Goal: Information Seeking & Learning: Learn about a topic

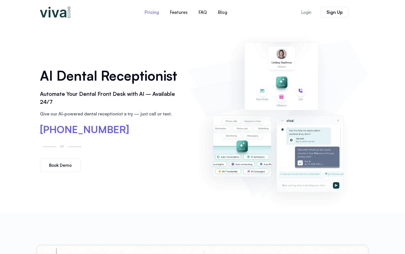
click at [152, 14] on link "Pricing" at bounding box center [151, 12] width 25 height 13
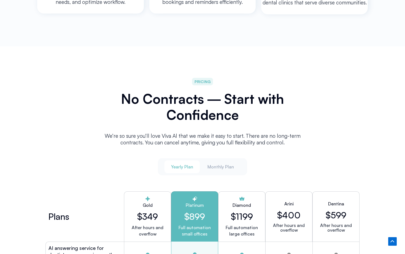
scroll to position [1385, 0]
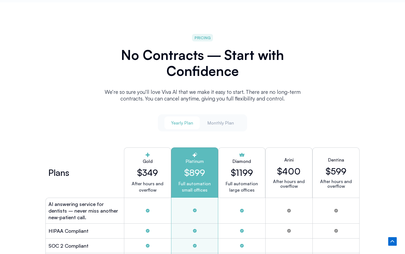
click at [188, 126] on button "Yearly Plan" at bounding box center [182, 122] width 35 height 13
click at [220, 124] on button "Monthly Plan" at bounding box center [221, 122] width 40 height 13
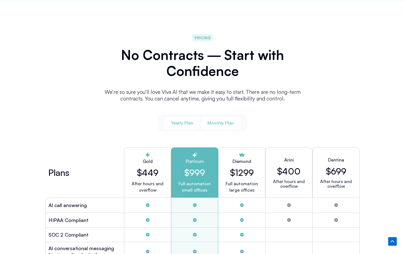
click at [171, 121] on button "Yearly Plan" at bounding box center [182, 122] width 35 height 13
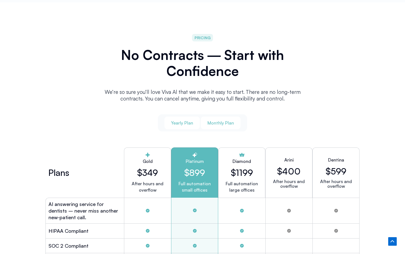
click at [210, 120] on span "Monthly Plan" at bounding box center [221, 123] width 26 height 6
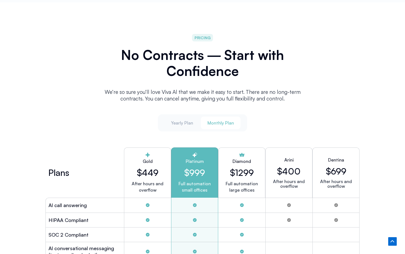
click at [216, 121] on span "Monthly Plan" at bounding box center [221, 123] width 26 height 6
click at [215, 124] on button "Monthly Plan" at bounding box center [221, 122] width 40 height 13
click at [185, 123] on span "Yearly Plan" at bounding box center [182, 123] width 22 height 6
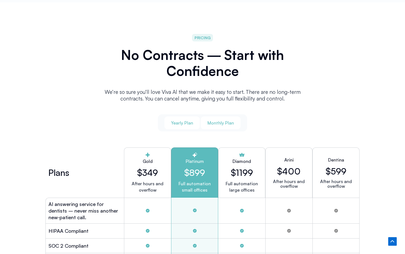
click at [211, 122] on span "Monthly Plan" at bounding box center [221, 123] width 26 height 6
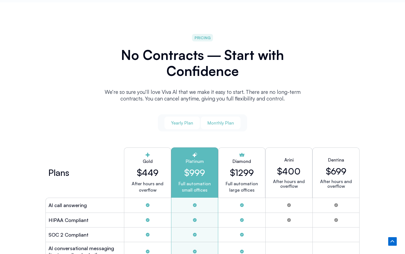
click at [191, 122] on span "Yearly Plan" at bounding box center [182, 123] width 22 height 6
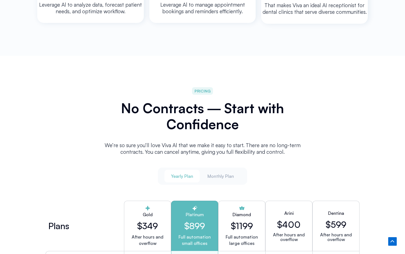
scroll to position [1341, 0]
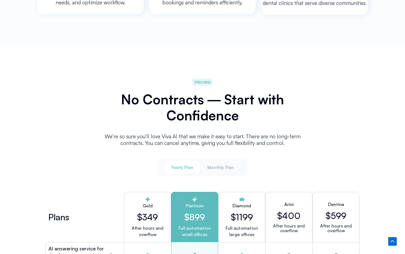
click at [217, 170] on button "Monthly Plan" at bounding box center [221, 167] width 40 height 13
click at [184, 165] on span "Yearly Plan" at bounding box center [182, 167] width 22 height 6
click at [210, 166] on span "Monthly Plan" at bounding box center [221, 167] width 26 height 6
click at [192, 166] on span "Yearly Plan" at bounding box center [182, 167] width 22 height 6
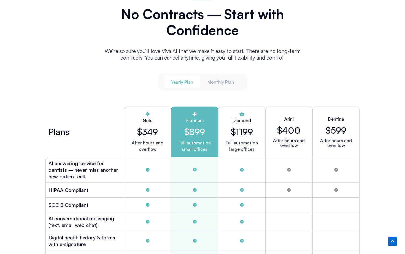
scroll to position [1414, 0]
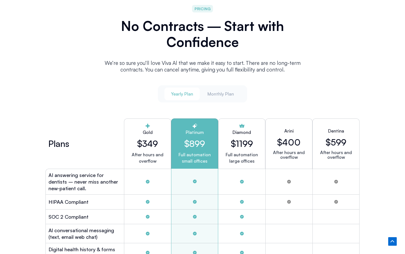
click at [221, 95] on button "Monthly Plan" at bounding box center [221, 93] width 40 height 13
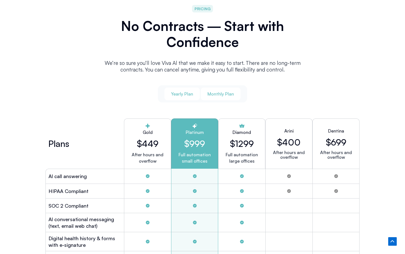
click at [184, 93] on span "Yearly Plan" at bounding box center [182, 94] width 22 height 6
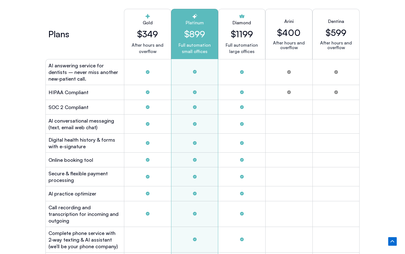
scroll to position [1525, 0]
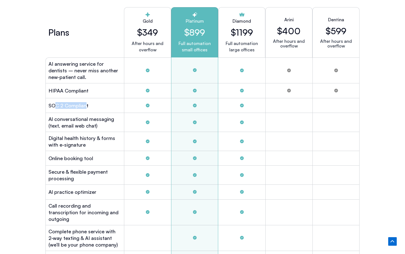
drag, startPoint x: 54, startPoint y: 99, endPoint x: 86, endPoint y: 101, distance: 32.9
click at [86, 102] on h2 "SOC 2 Compliant" at bounding box center [69, 105] width 40 height 7
drag, startPoint x: 48, startPoint y: 112, endPoint x: 109, endPoint y: 126, distance: 63.2
click at [109, 126] on div "Al conversational messaging (text, email web chat)" at bounding box center [85, 122] width 79 height 19
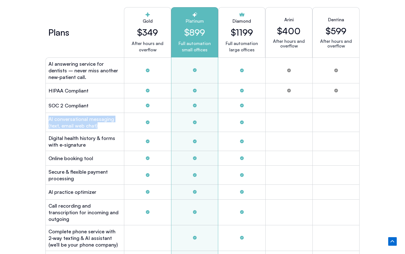
click at [109, 126] on div "Al conversational messaging (text, email web chat)" at bounding box center [85, 122] width 79 height 19
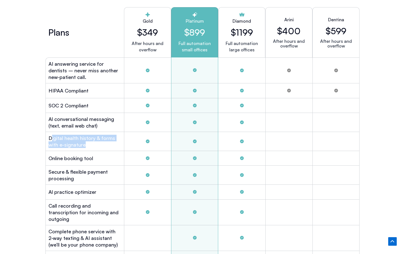
drag, startPoint x: 52, startPoint y: 133, endPoint x: 97, endPoint y: 146, distance: 46.2
click at [97, 146] on div "Digital health history & forms with e-signature" at bounding box center [85, 141] width 79 height 19
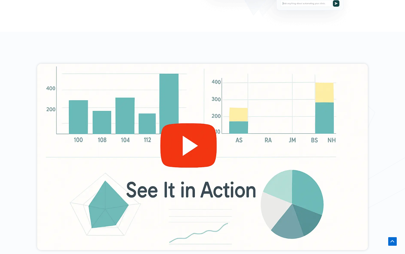
scroll to position [270, 0]
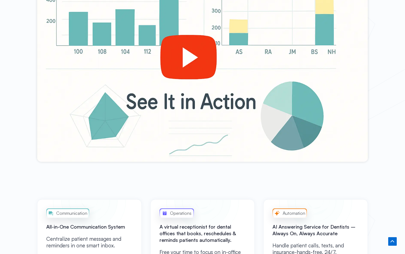
click at [194, 66] on div at bounding box center [202, 68] width 331 height 186
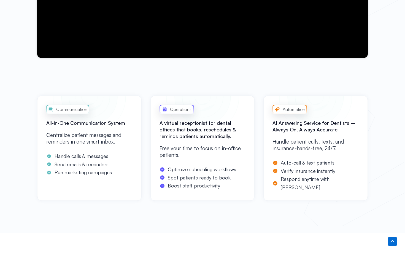
scroll to position [375, 0]
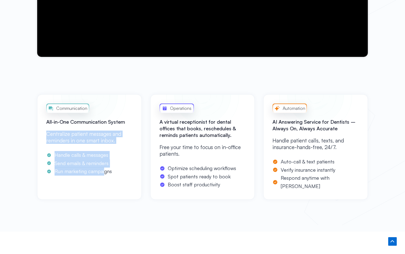
drag, startPoint x: 48, startPoint y: 136, endPoint x: 104, endPoint y: 168, distance: 64.8
click at [105, 168] on div "Communication All-in-One Communication System Centralize patient messages and r…" at bounding box center [89, 146] width 105 height 105
click at [104, 168] on span "Run marketing campaigns" at bounding box center [82, 171] width 59 height 8
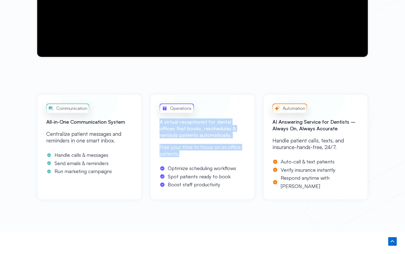
drag, startPoint x: 159, startPoint y: 120, endPoint x: 201, endPoint y: 153, distance: 53.2
click at [201, 153] on div "Operations A virtual receptionist for dental offices that books, reschedules & …" at bounding box center [203, 146] width 105 height 105
click at [201, 153] on p "Free your time to focus on in-office patients." at bounding box center [203, 150] width 86 height 13
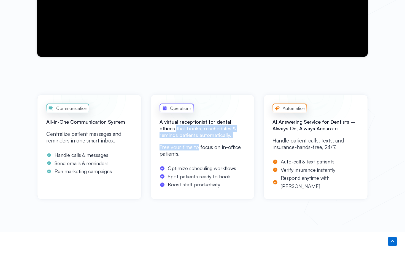
drag, startPoint x: 157, startPoint y: 126, endPoint x: 197, endPoint y: 147, distance: 45.2
click at [197, 147] on div "Operations A virtual receptionist for dental offices that books, reschedules & …" at bounding box center [203, 146] width 105 height 105
click at [197, 148] on p "Free your time to focus on in-office patients." at bounding box center [203, 150] width 86 height 13
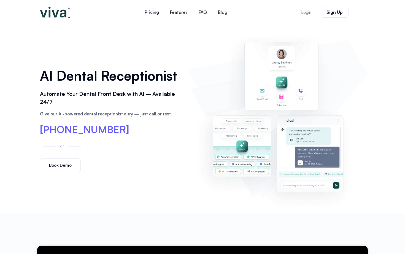
scroll to position [0, 0]
click at [179, 13] on link "Features" at bounding box center [179, 12] width 29 height 13
click at [202, 10] on link "FAQ" at bounding box center [202, 12] width 19 height 13
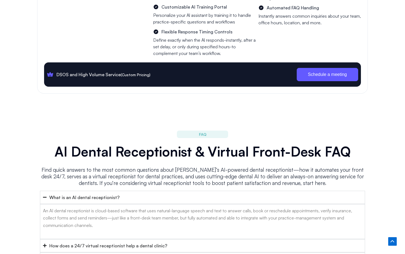
scroll to position [2202, 0]
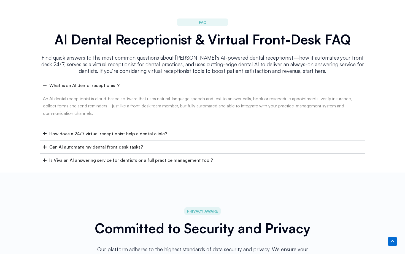
click at [125, 79] on summary "What is an AI dental receptionist?" at bounding box center [202, 85] width 325 height 13
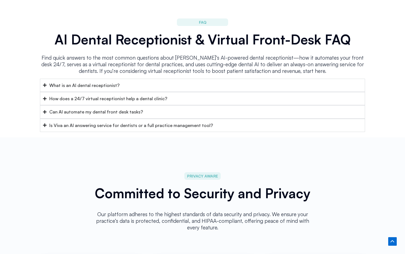
click at [120, 92] on summary "How does a 24/7 virtual receptionist help a dental clinic?" at bounding box center [202, 98] width 325 height 13
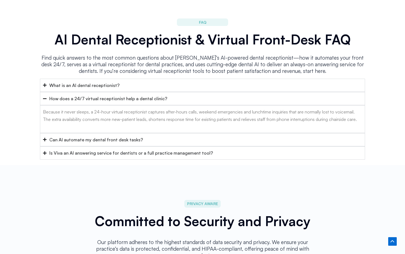
click at [120, 92] on summary "How does a 24/7 virtual receptionist help a dental clinic?" at bounding box center [202, 98] width 325 height 13
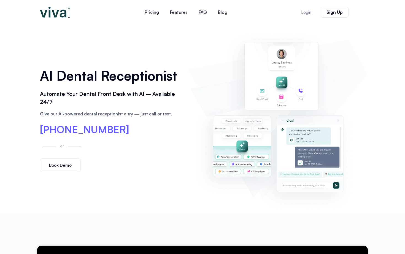
scroll to position [0, 0]
click at [152, 12] on link "Pricing" at bounding box center [151, 12] width 25 height 13
click at [223, 12] on link "Blog" at bounding box center [223, 12] width 20 height 13
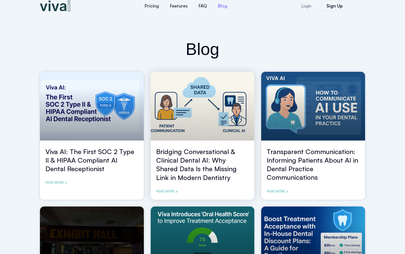
scroll to position [8, 0]
